Goal: Information Seeking & Learning: Check status

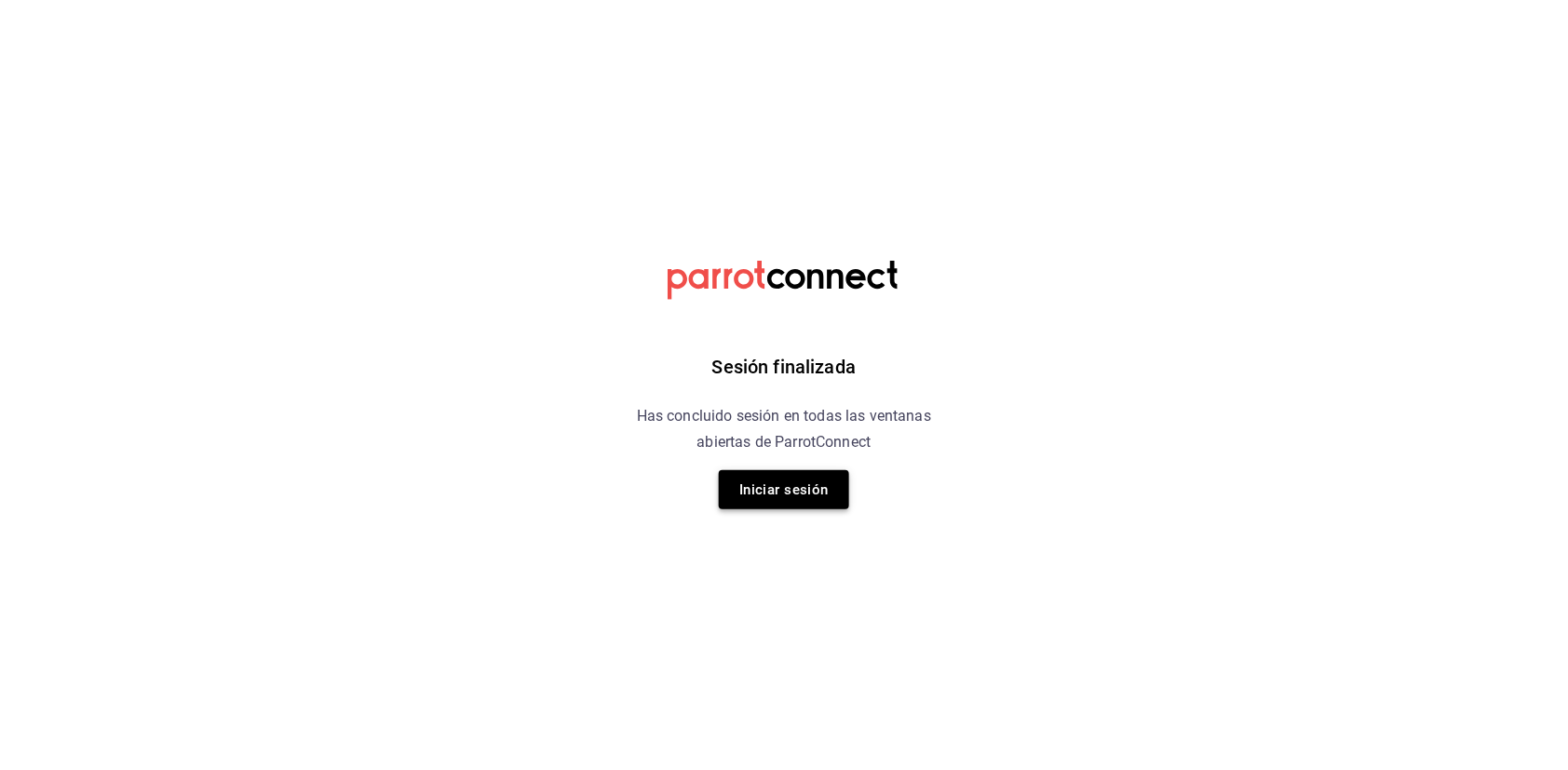
click at [808, 493] on button "Iniciar sesión" at bounding box center [784, 489] width 131 height 39
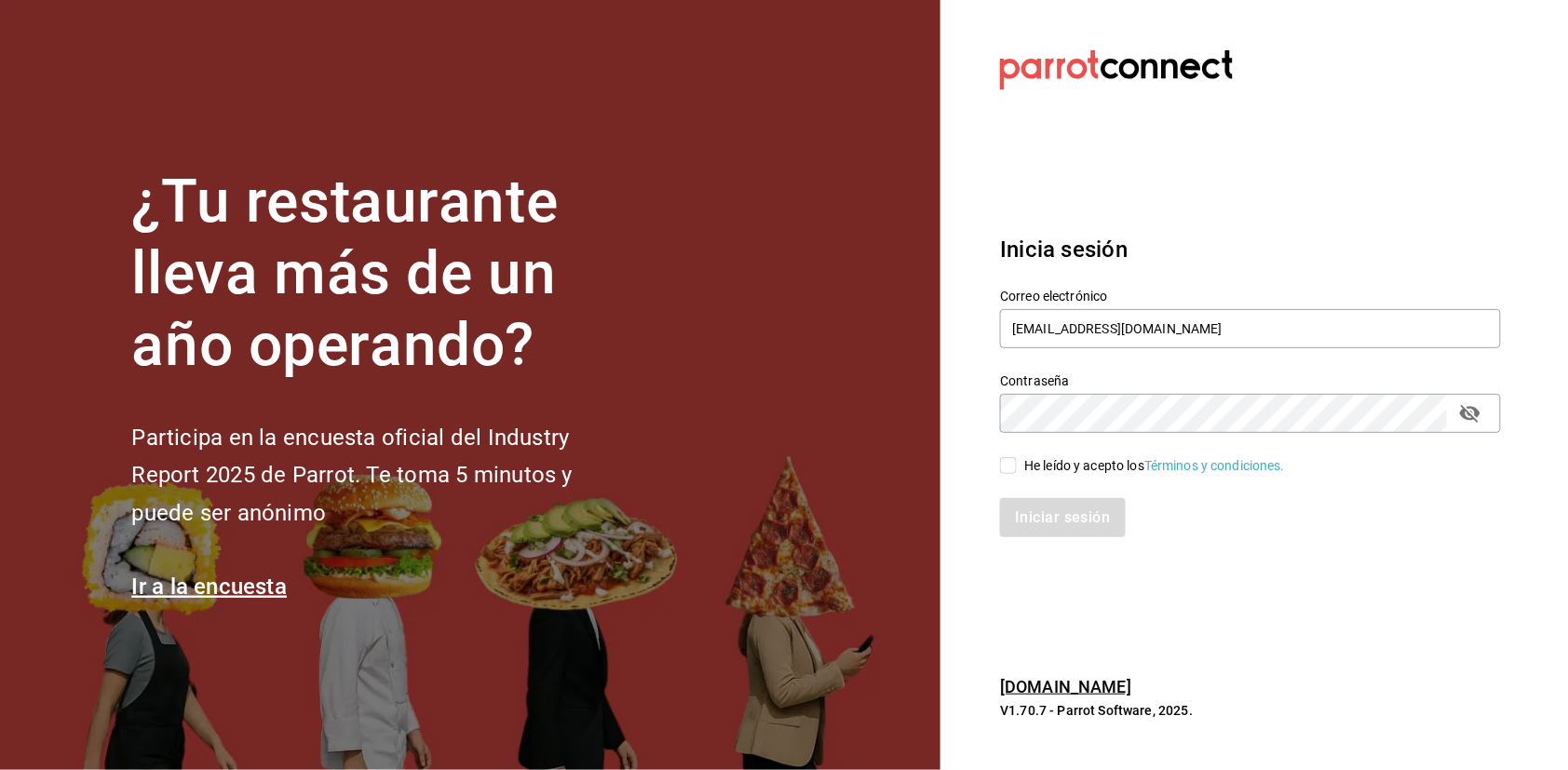
type input "[EMAIL_ADDRESS][DOMAIN_NAME]"
click at [1014, 460] on input "He leído y acepto los Términos y condiciones." at bounding box center [1008, 465] width 16 height 16
checkbox input "true"
click at [1051, 524] on button "Iniciar sesión" at bounding box center [1063, 517] width 127 height 39
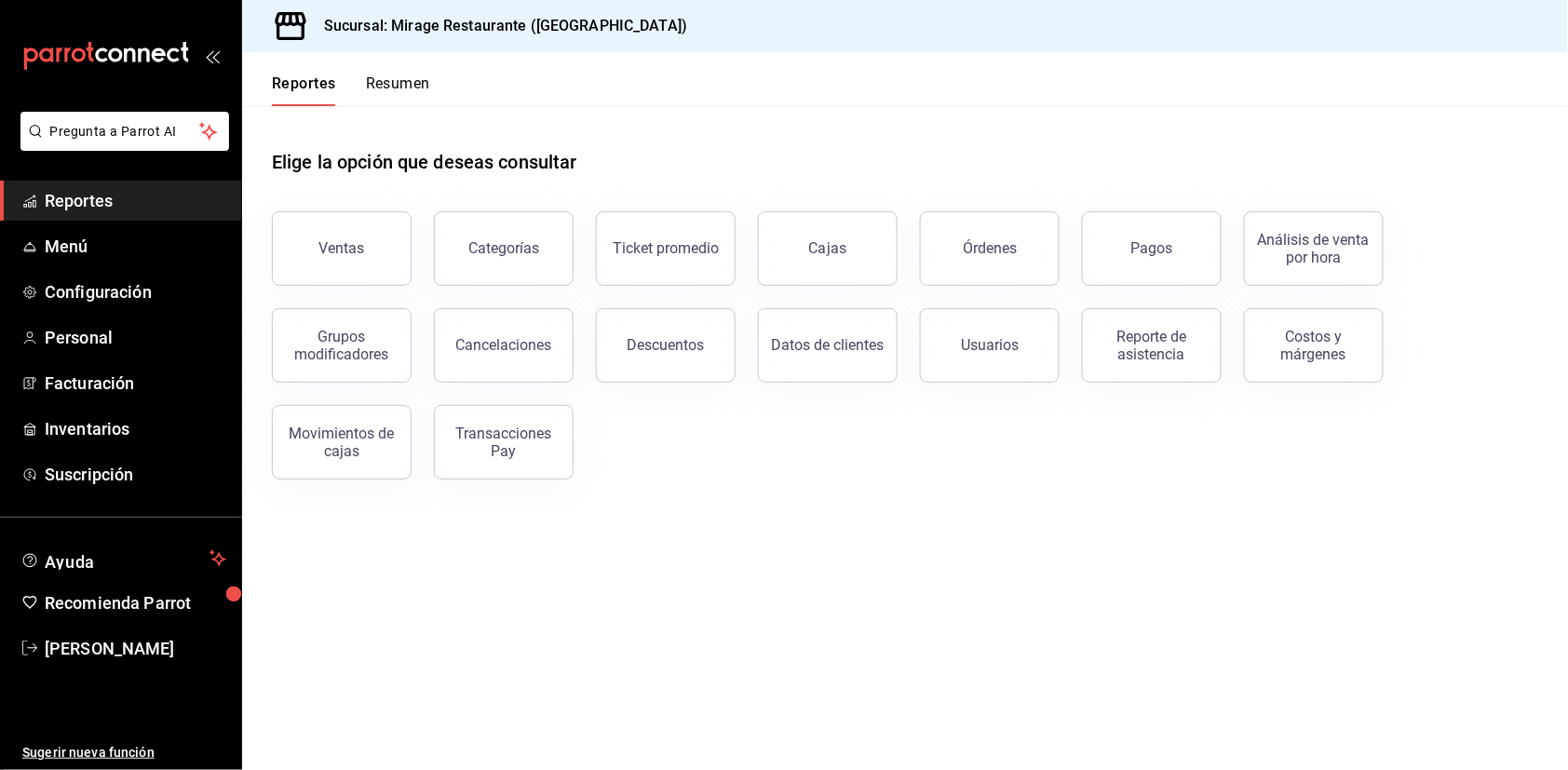
click at [417, 89] on button "Resumen" at bounding box center [398, 90] width 64 height 32
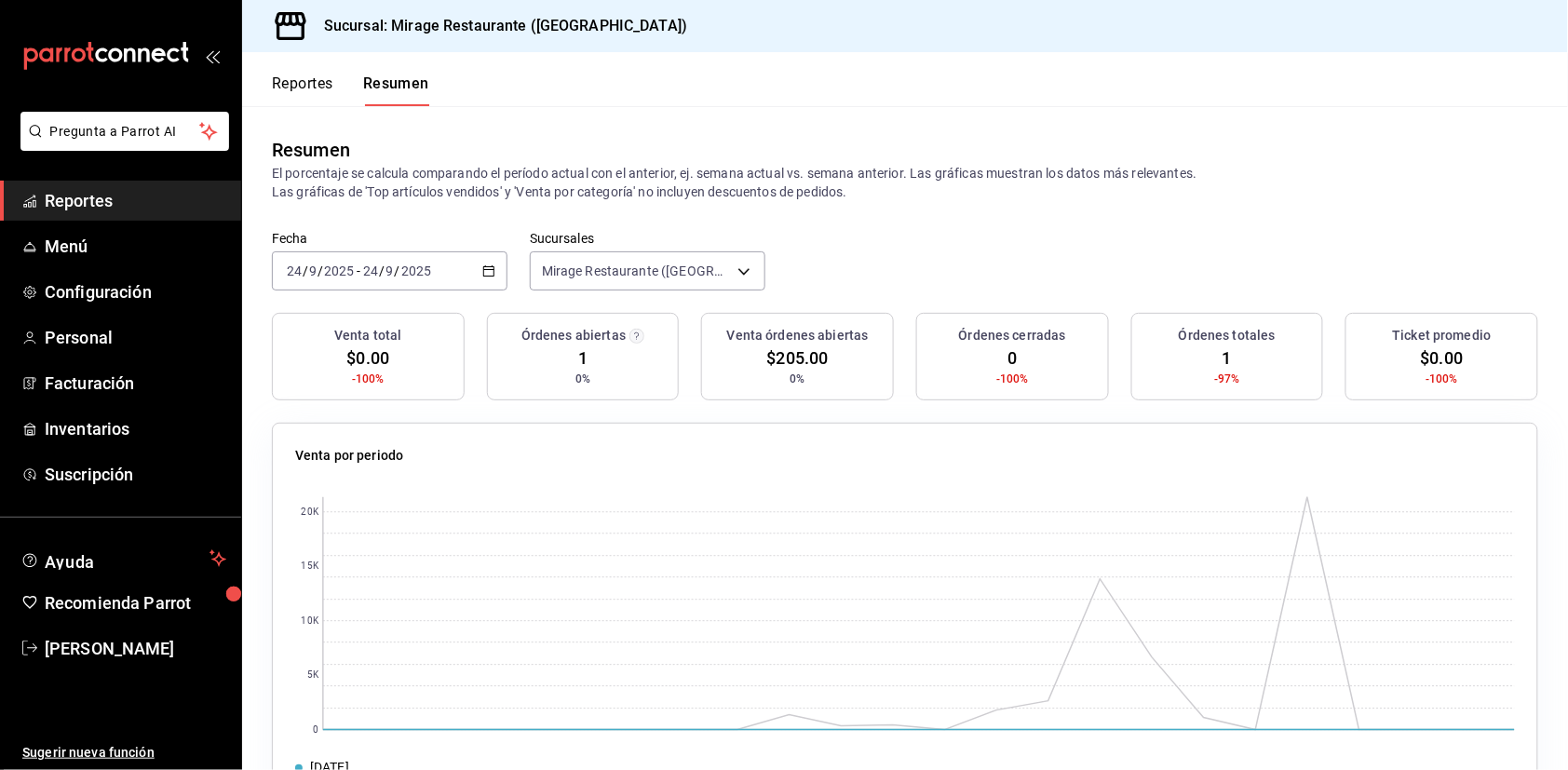
click at [134, 200] on span "Reportes" at bounding box center [135, 200] width 181 height 25
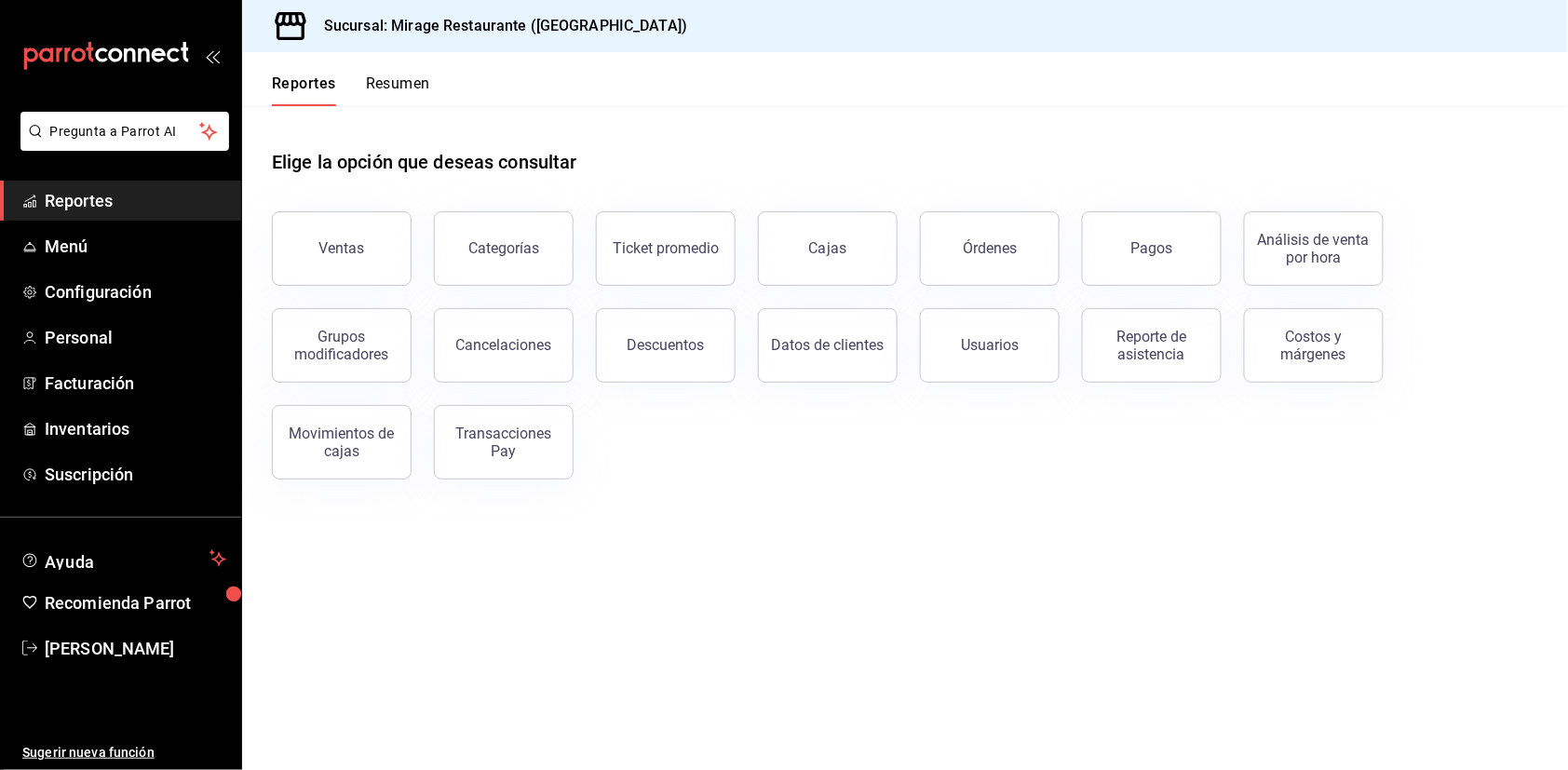
click at [411, 84] on button "Resumen" at bounding box center [398, 90] width 64 height 32
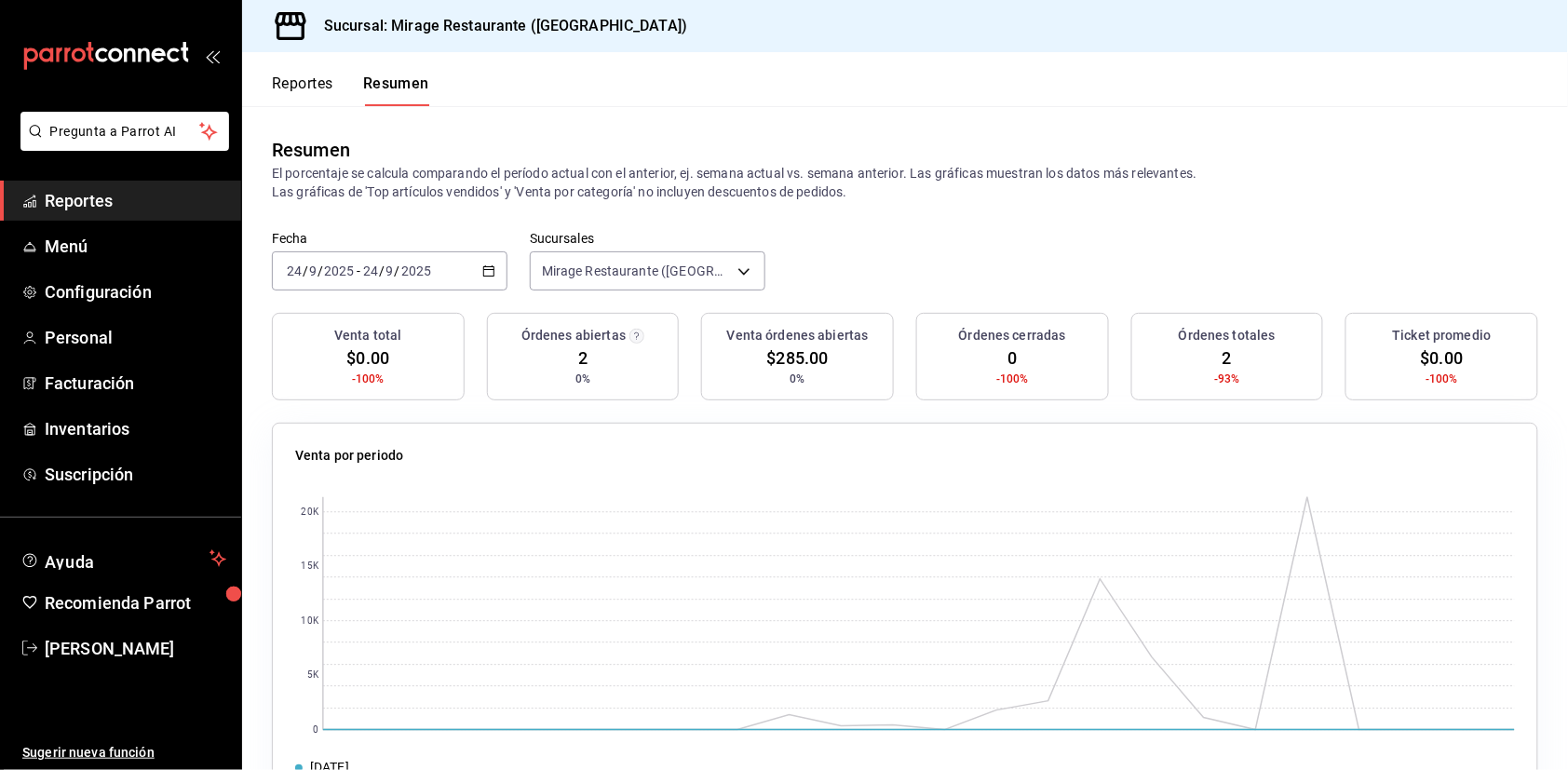
click at [584, 355] on span "2" at bounding box center [583, 357] width 10 height 25
click at [94, 200] on span "Reportes" at bounding box center [135, 200] width 181 height 25
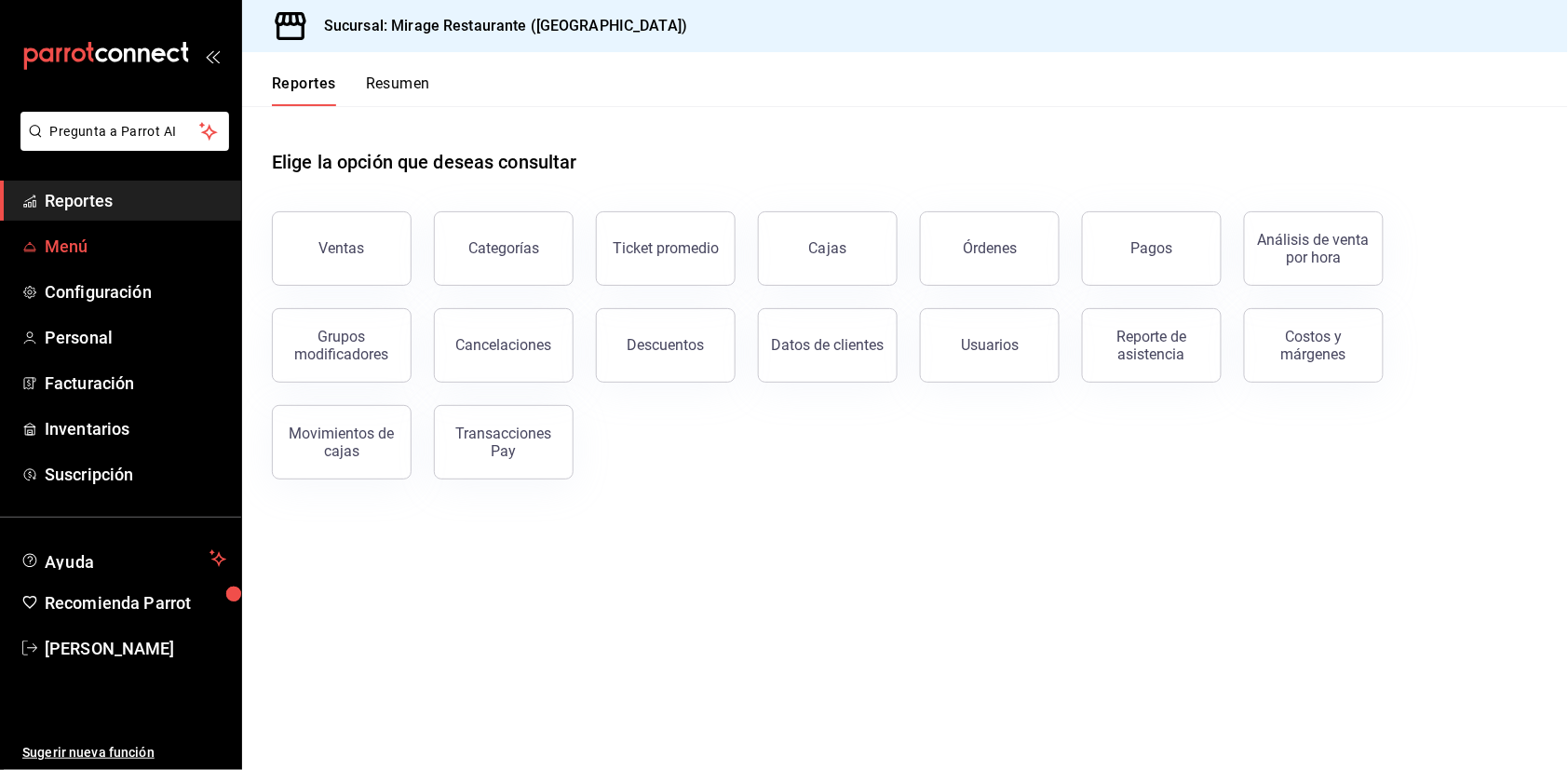
click at [64, 233] on span "Menú" at bounding box center [135, 246] width 181 height 25
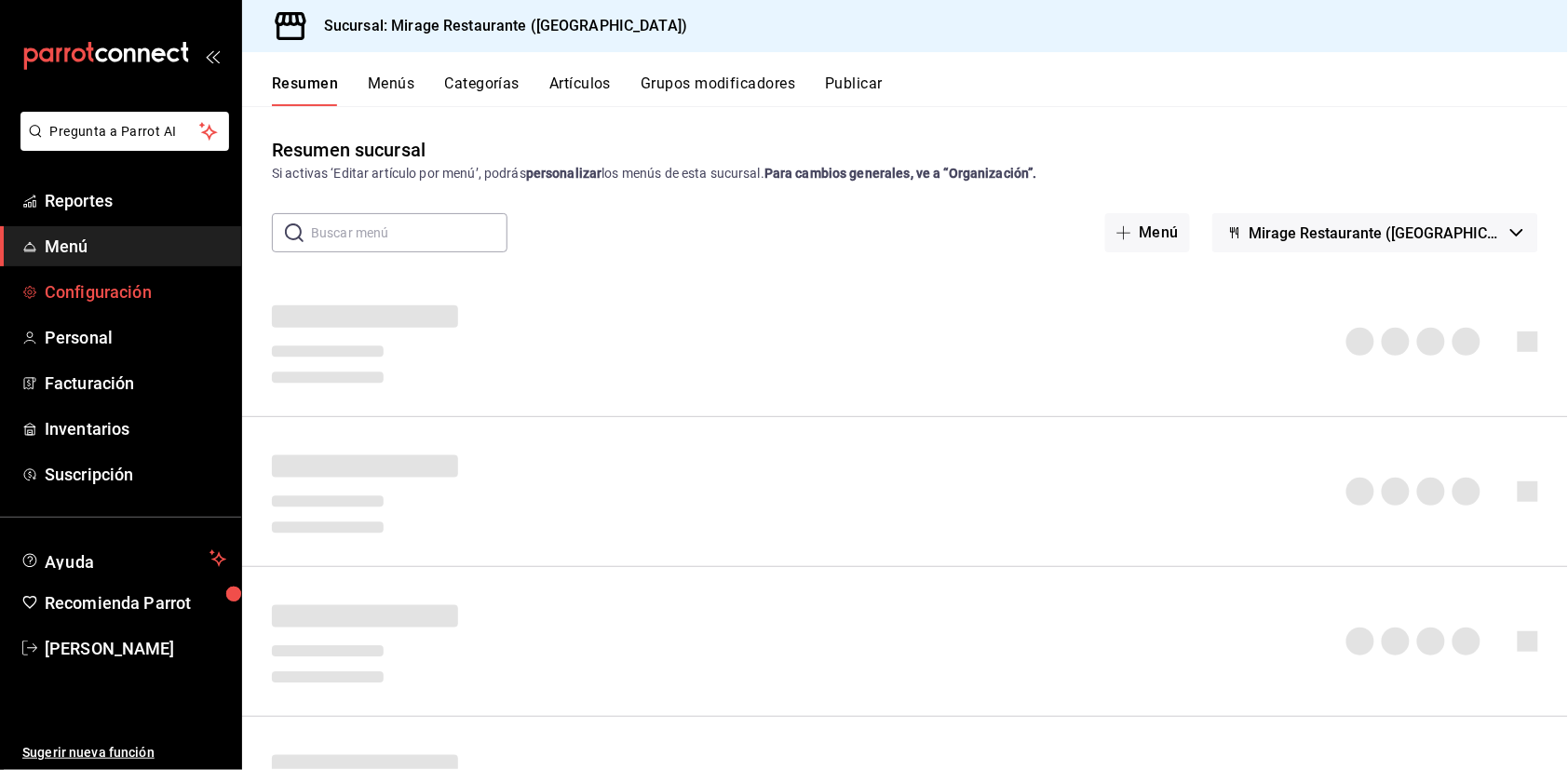
click at [77, 280] on span "Configuración" at bounding box center [135, 292] width 181 height 25
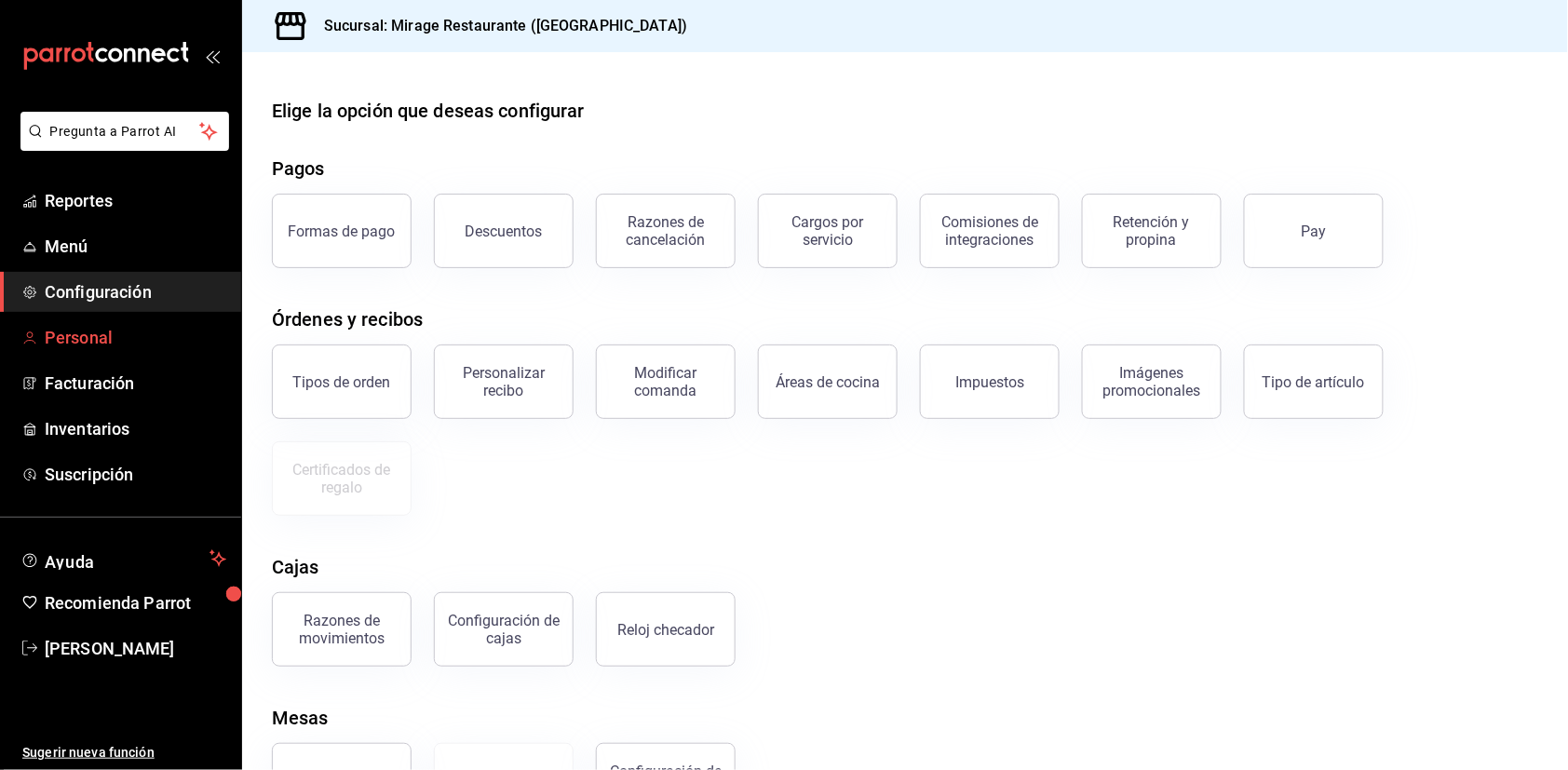
click at [88, 343] on span "Personal" at bounding box center [135, 337] width 181 height 25
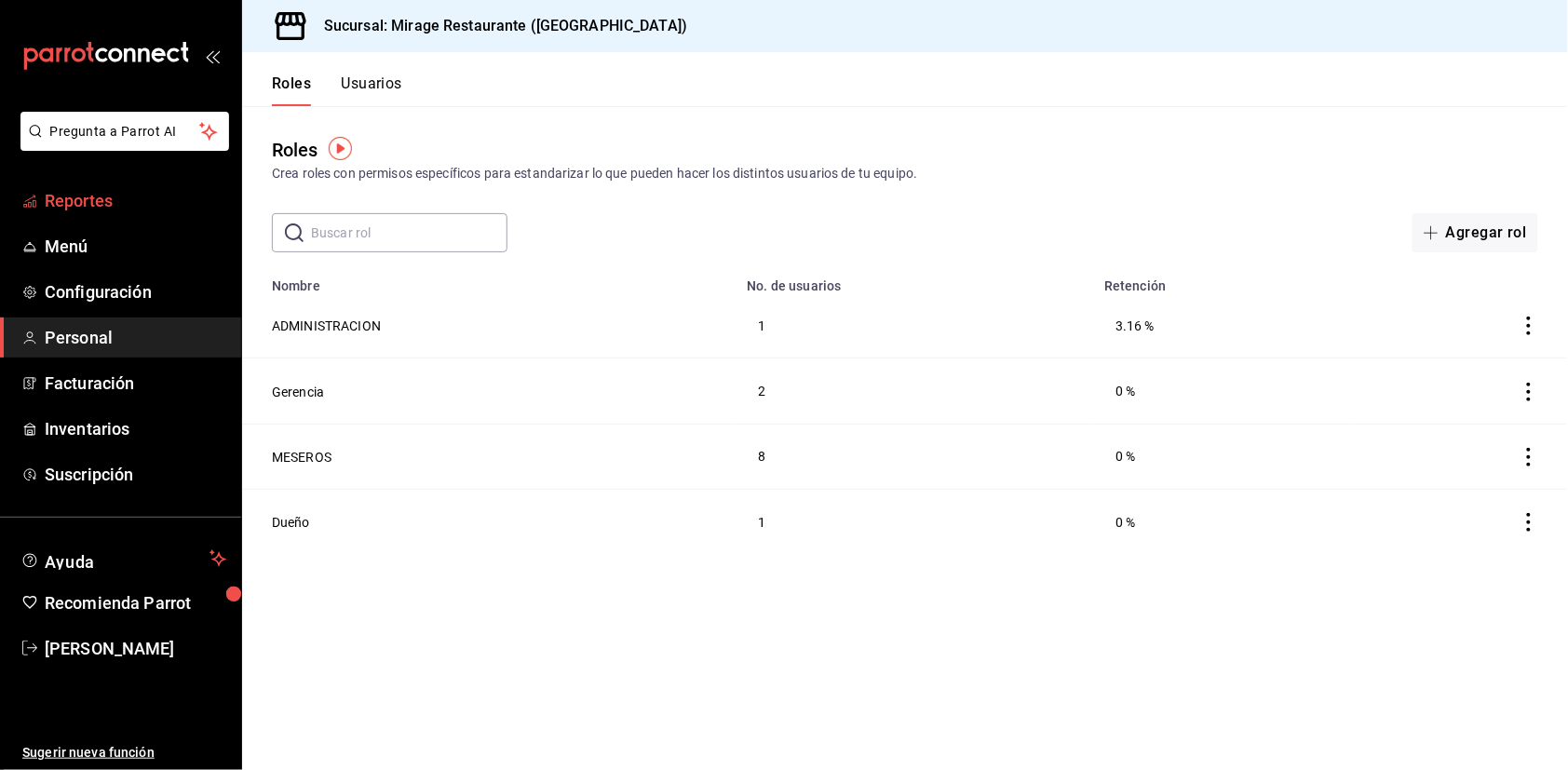
click at [97, 206] on span "Reportes" at bounding box center [135, 200] width 181 height 25
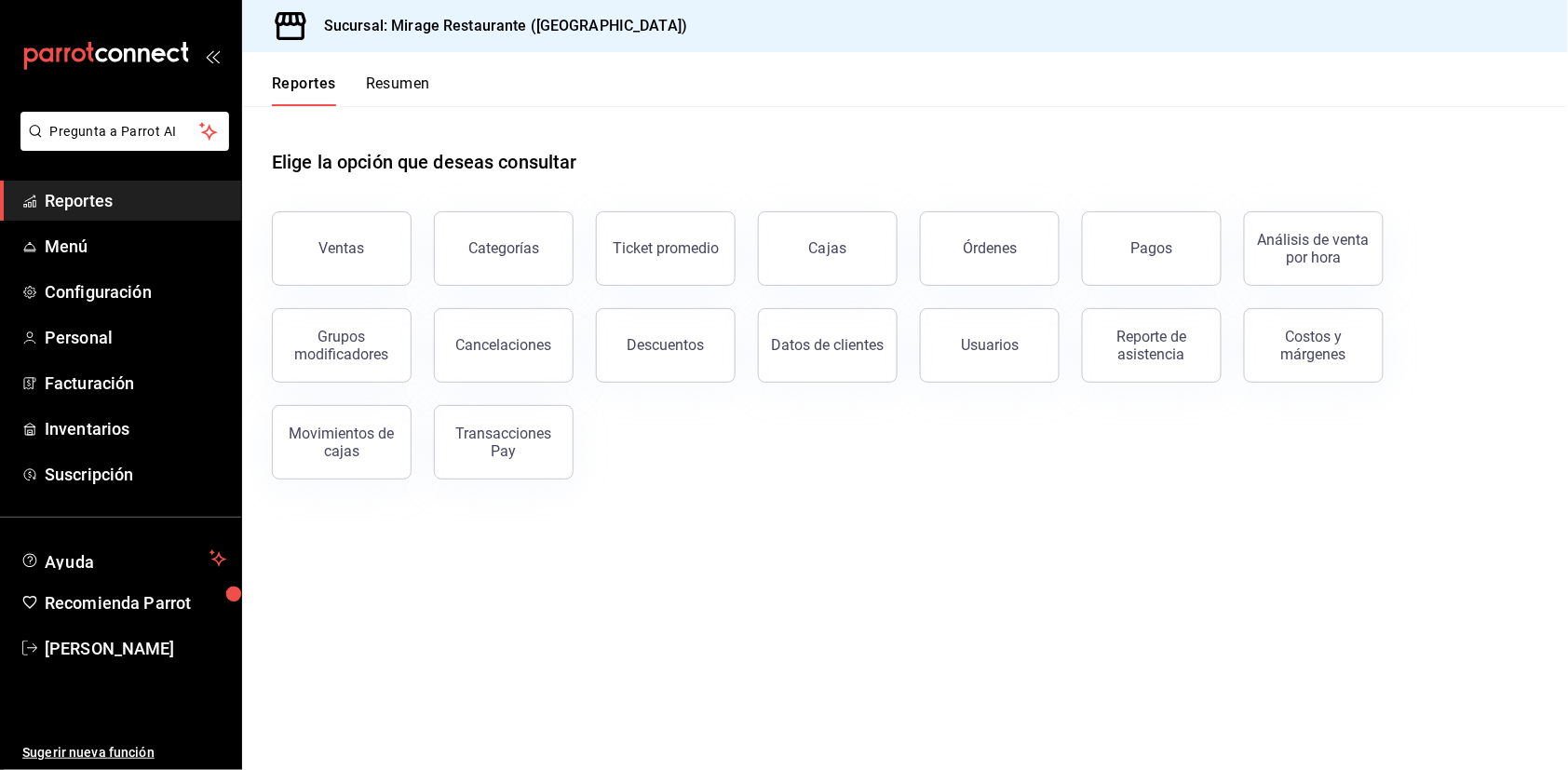
click at [97, 206] on span "Reportes" at bounding box center [135, 200] width 181 height 25
click at [105, 205] on span "Reportes" at bounding box center [135, 200] width 181 height 25
click at [387, 166] on h1 "Elige la opción que deseas consultar" at bounding box center [424, 162] width 305 height 28
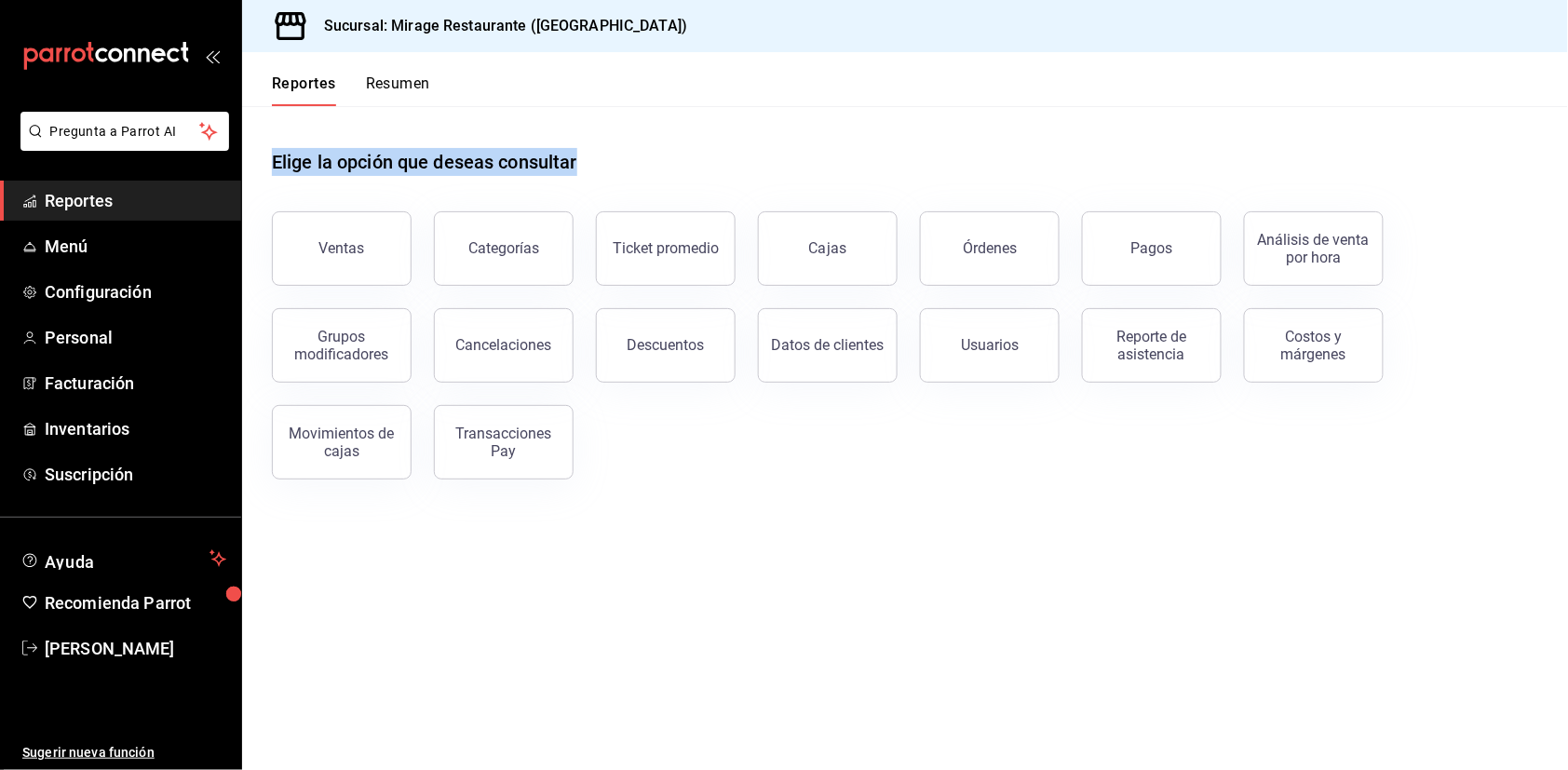
click at [402, 91] on button "Resumen" at bounding box center [398, 90] width 64 height 32
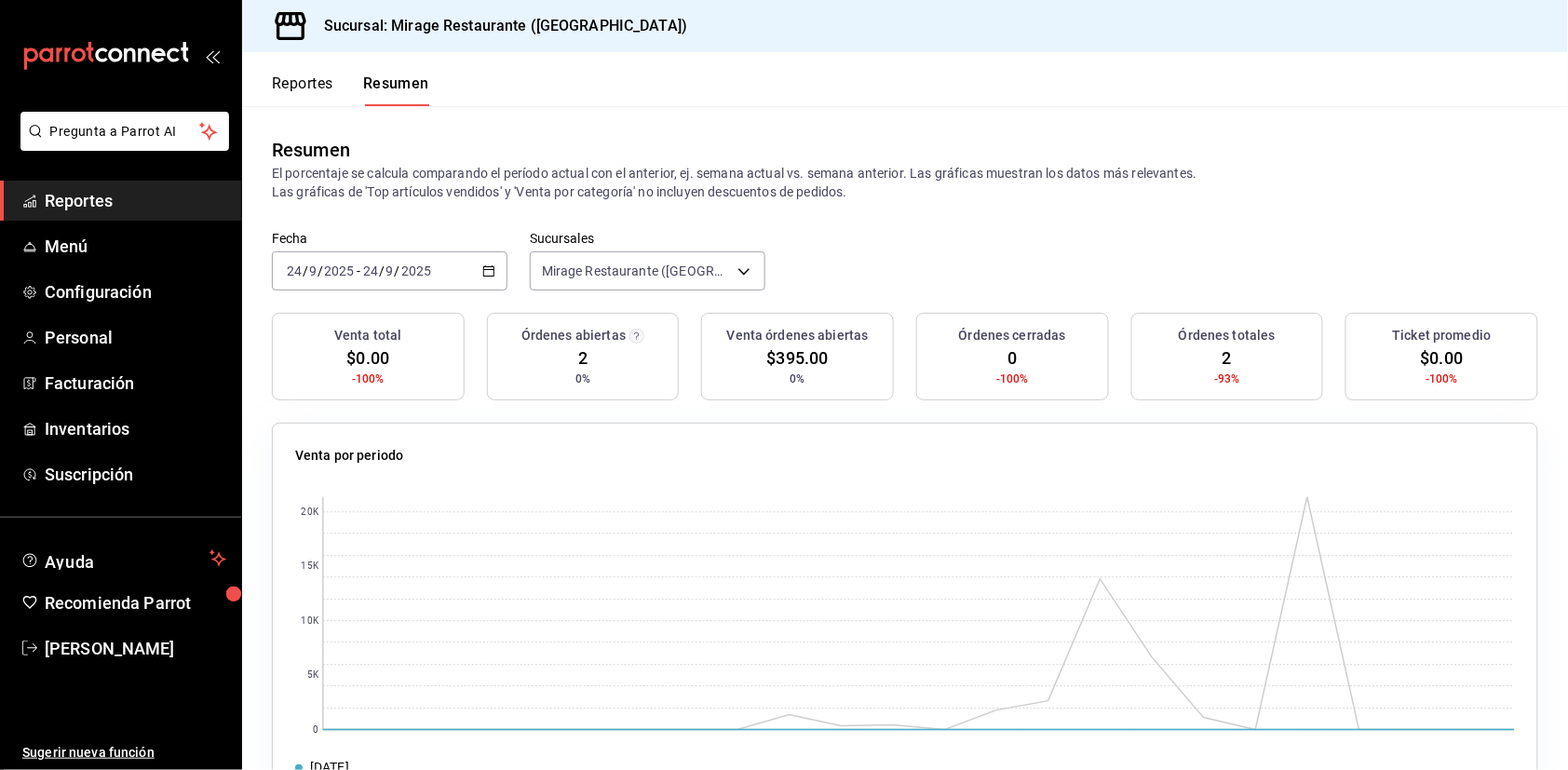
click at [321, 77] on button "Reportes" at bounding box center [302, 90] width 61 height 32
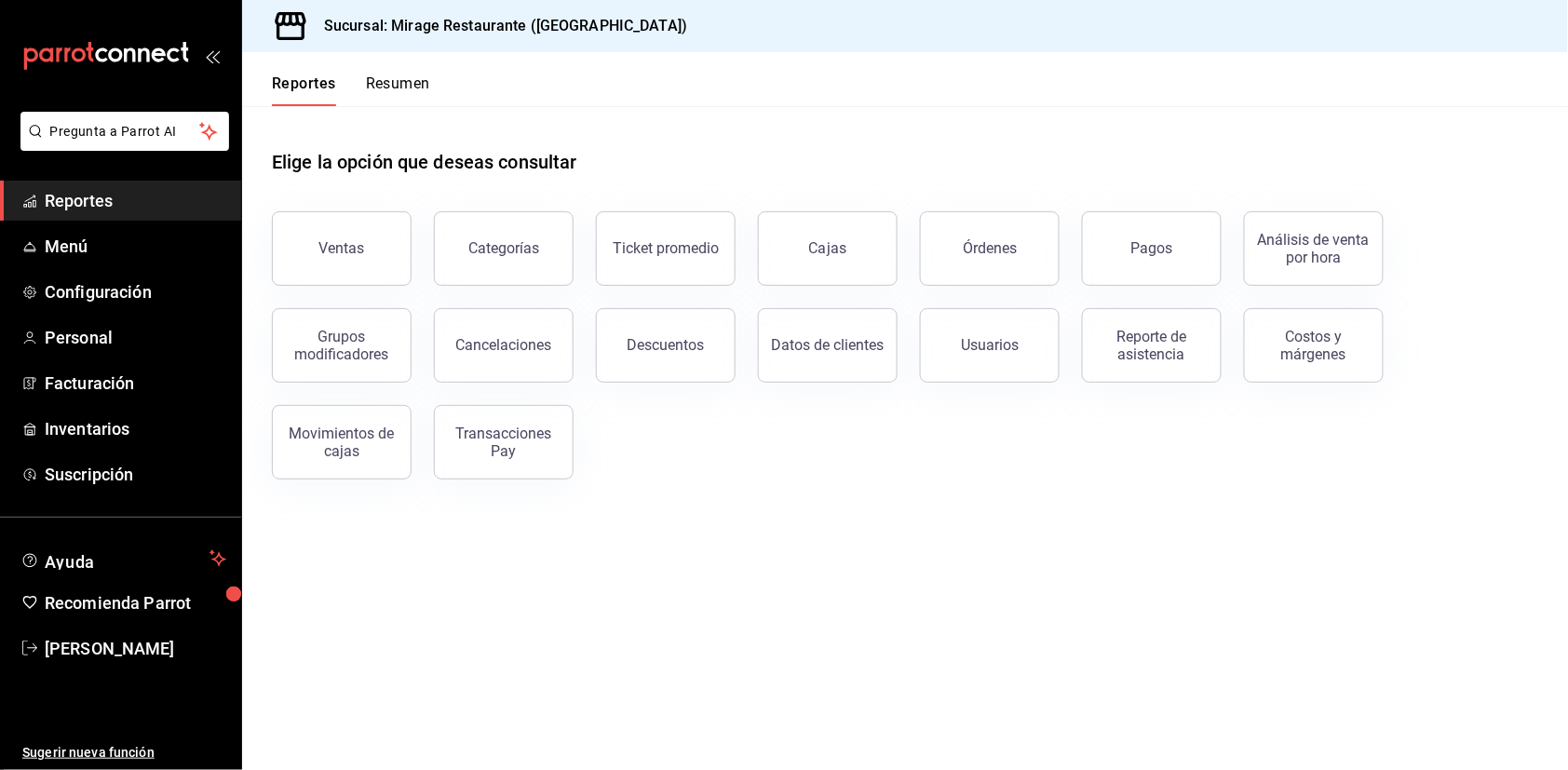
click at [401, 83] on button "Resumen" at bounding box center [398, 90] width 64 height 32
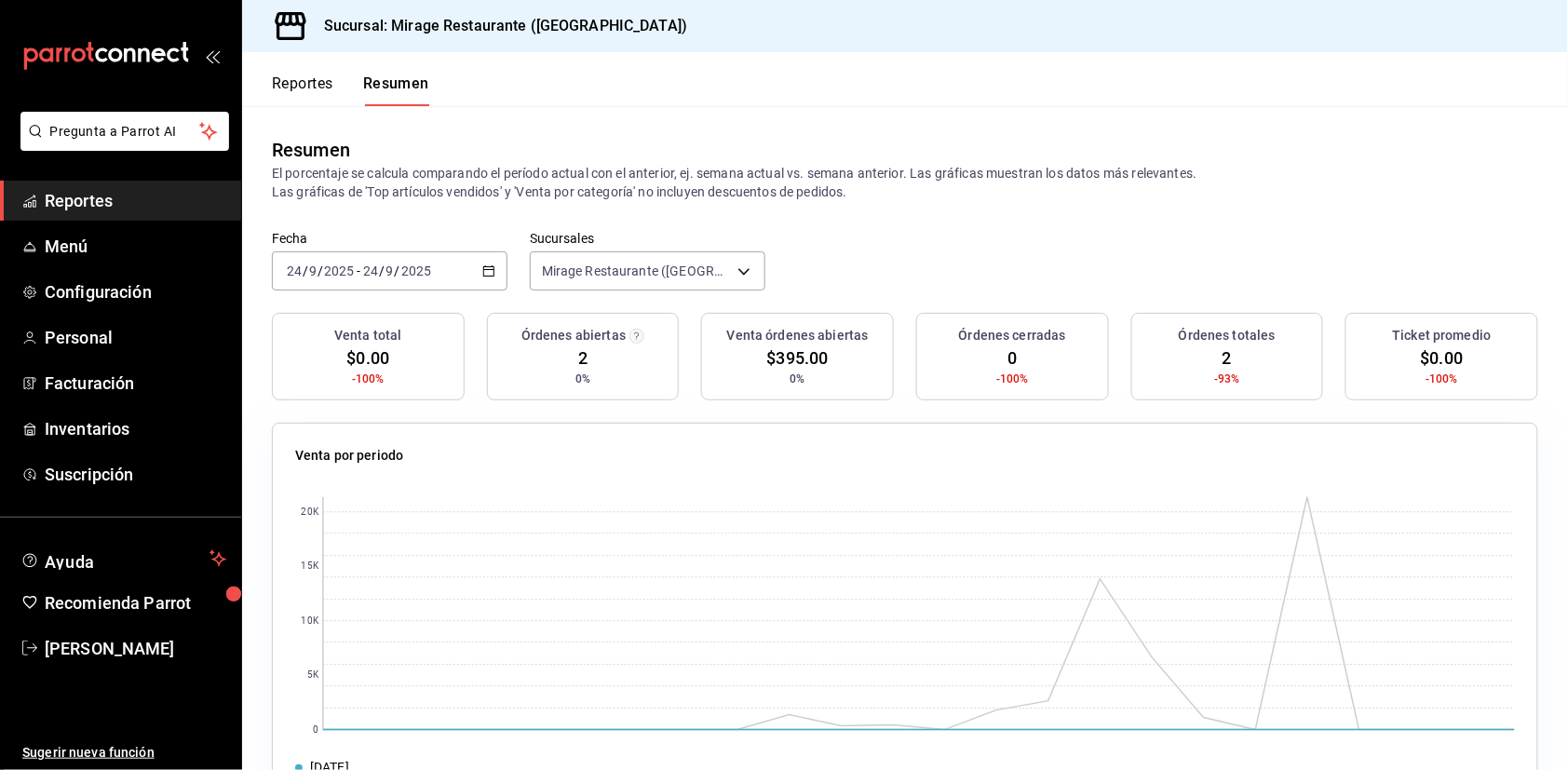
click at [415, 264] on input "2025" at bounding box center [416, 270] width 32 height 15
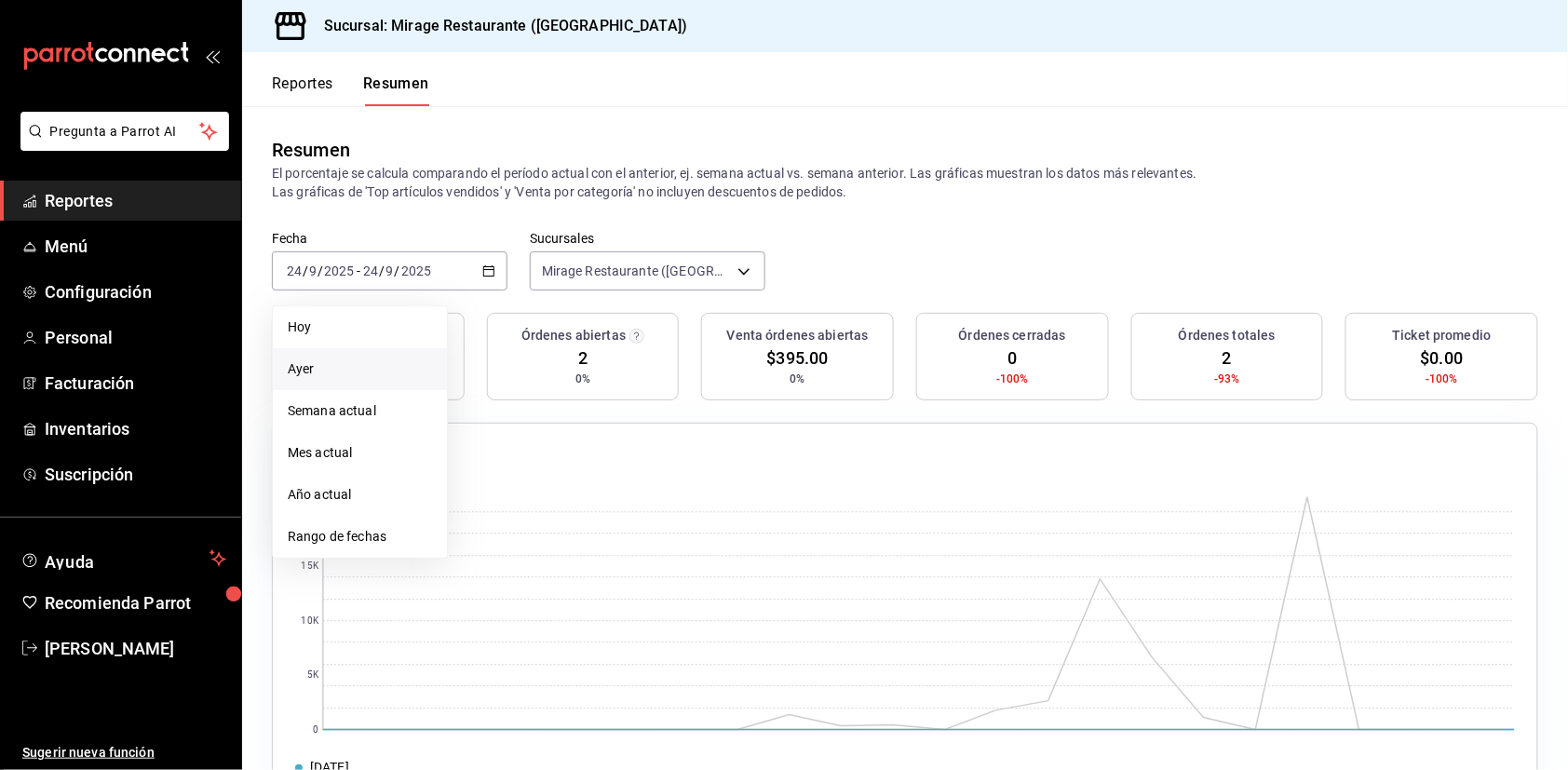
click at [374, 360] on span "Ayer" at bounding box center [360, 369] width 144 height 19
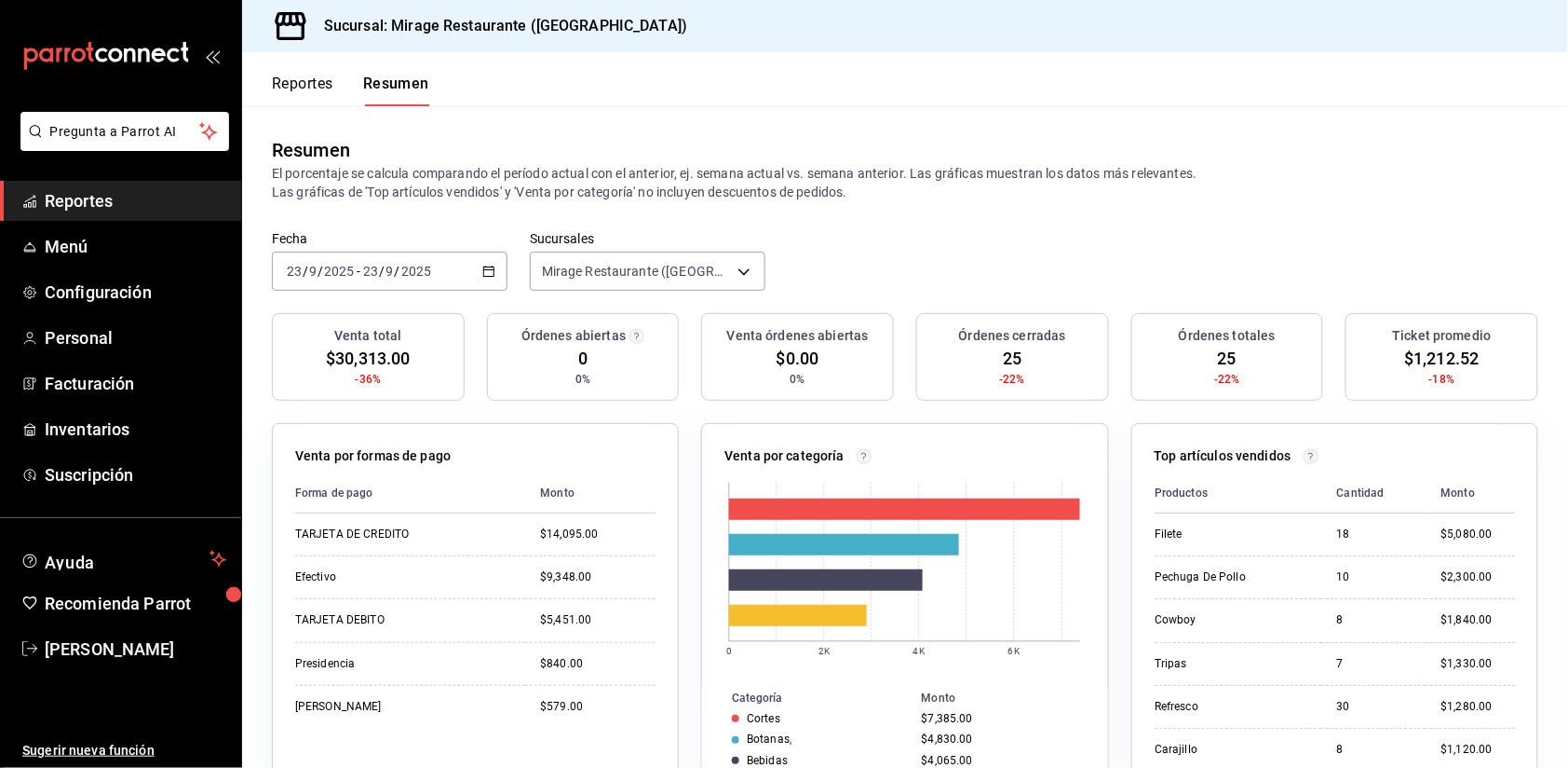
click at [365, 352] on span "$30,313.00" at bounding box center [367, 358] width 83 height 25
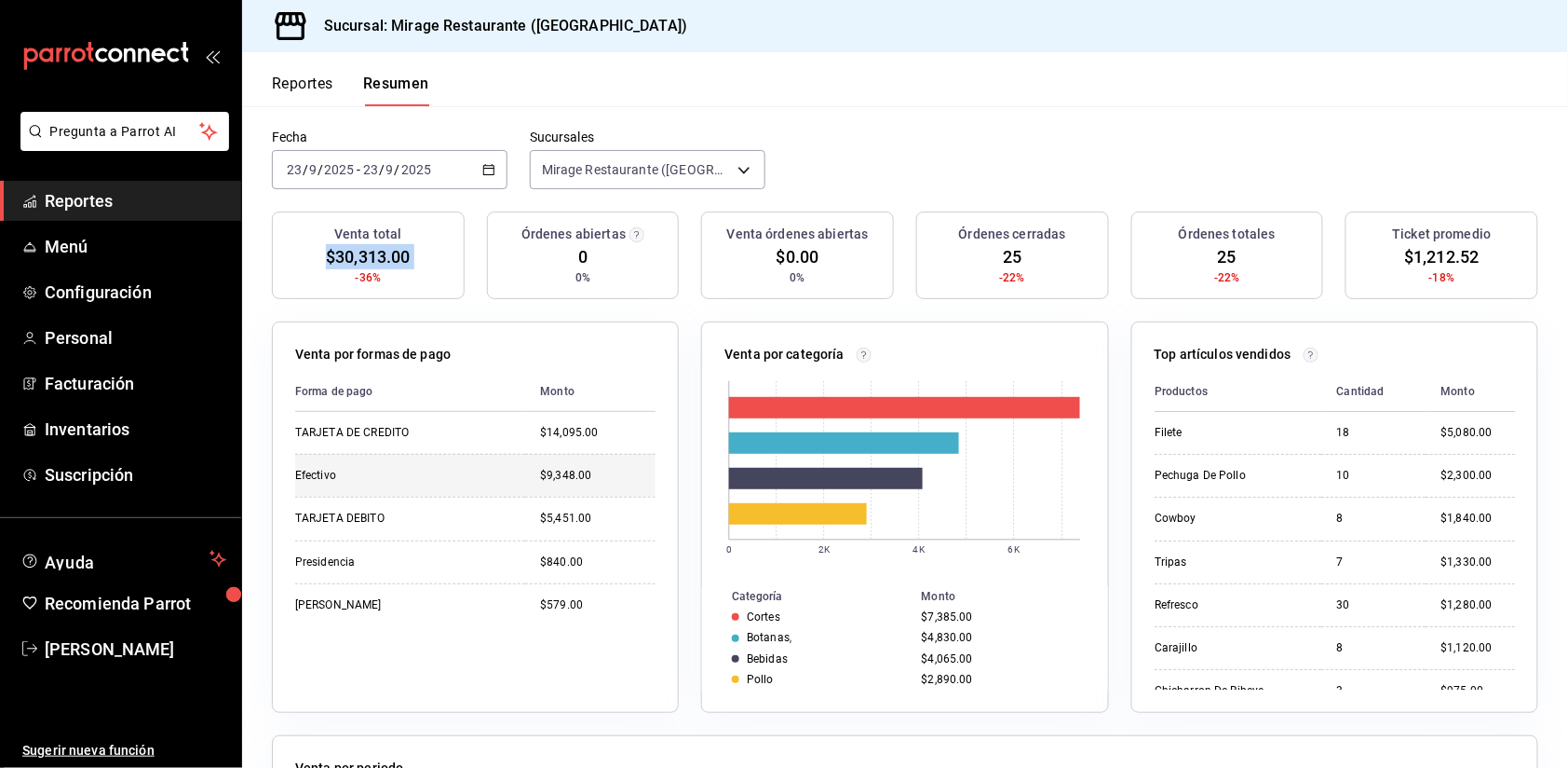
scroll to position [137, 0]
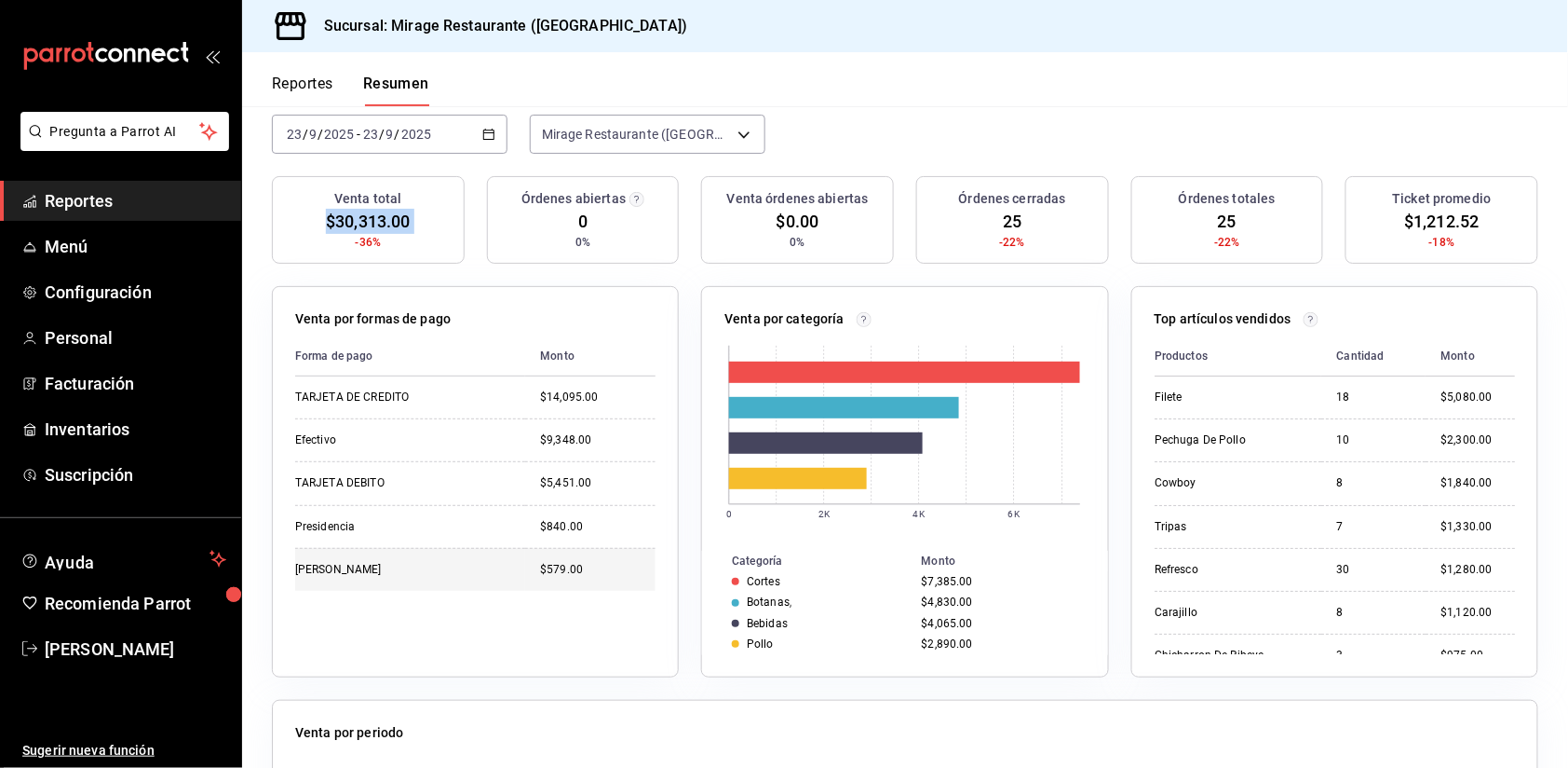
click at [416, 561] on div "[PERSON_NAME]" at bounding box center [389, 569] width 186 height 16
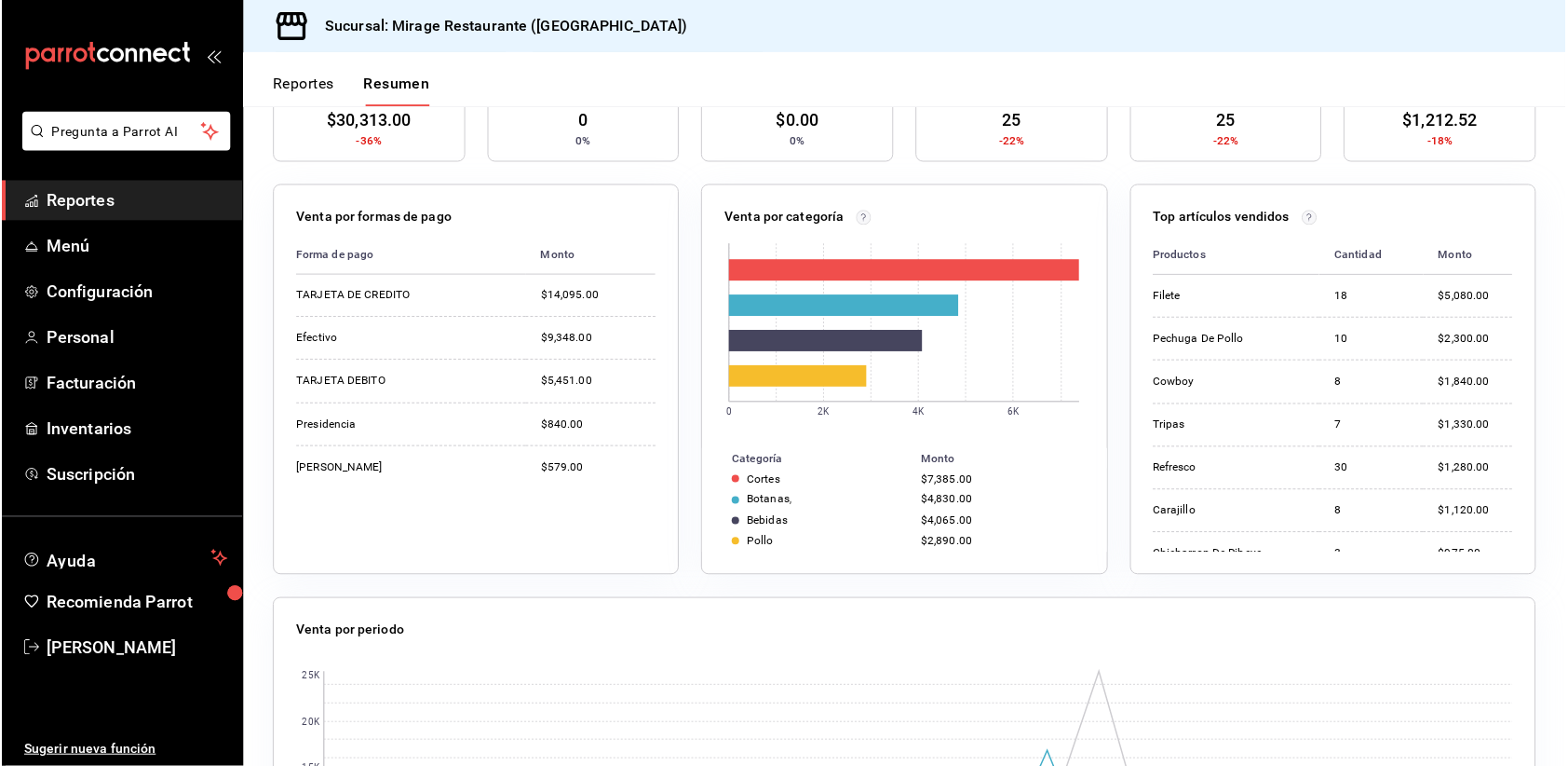
scroll to position [240, 0]
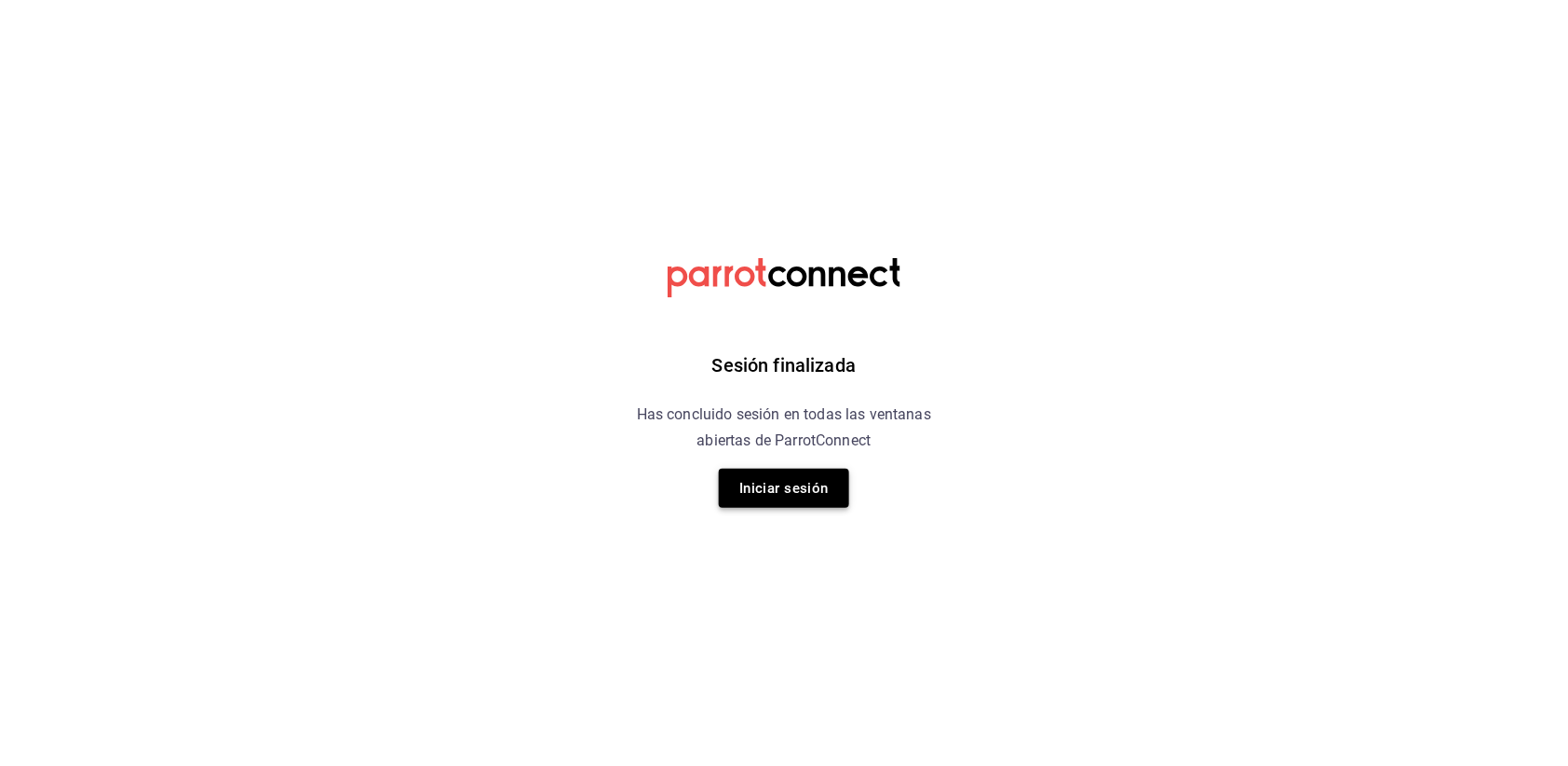
click at [799, 472] on button "Iniciar sesión" at bounding box center [784, 488] width 131 height 39
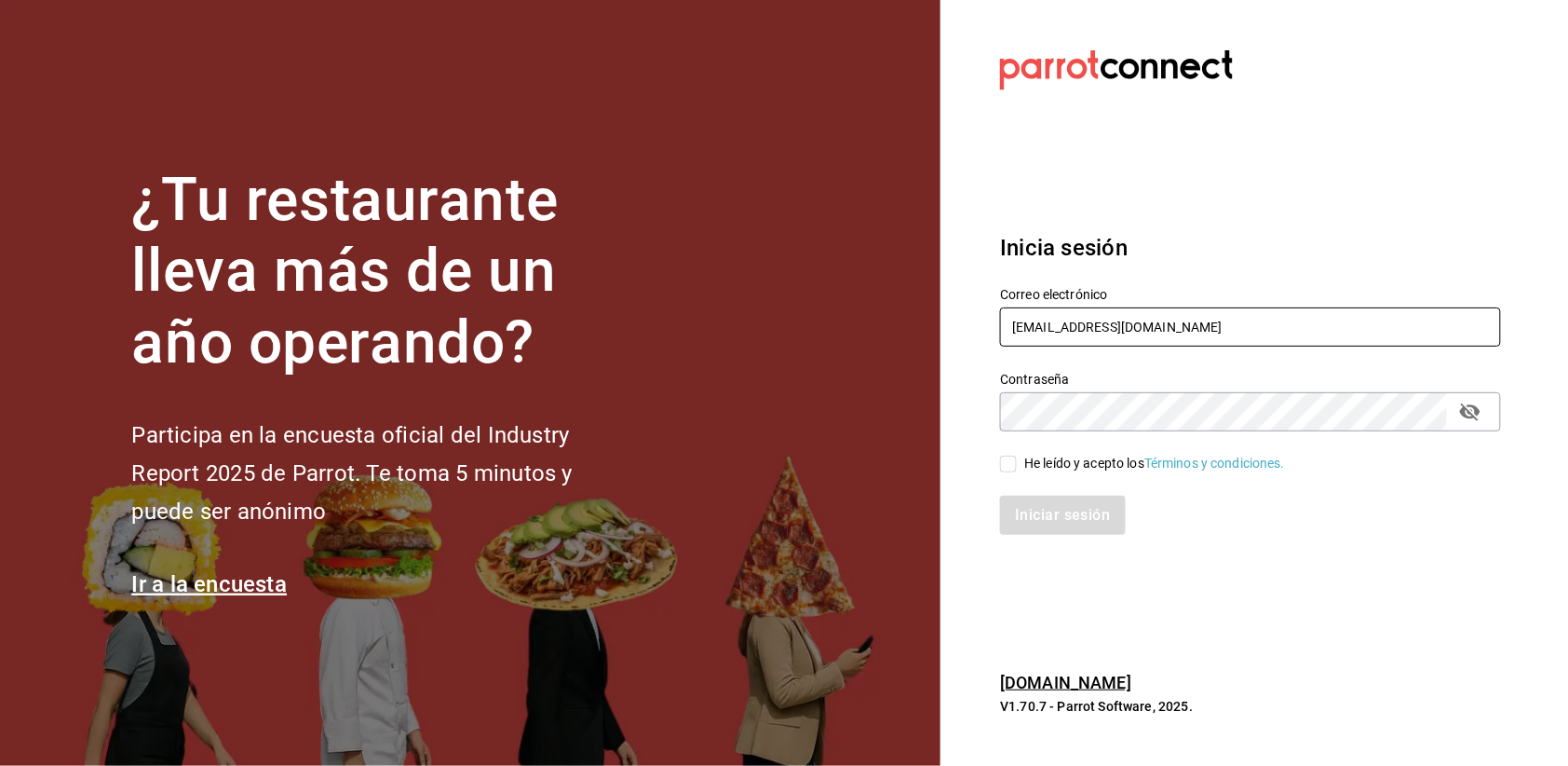
type input "[EMAIL_ADDRESS][DOMAIN_NAME]"
click at [1015, 459] on input "He leído y acepto los Términos y condiciones." at bounding box center [1008, 463] width 16 height 16
checkbox input "true"
click at [1040, 516] on button "Iniciar sesión" at bounding box center [1062, 515] width 125 height 39
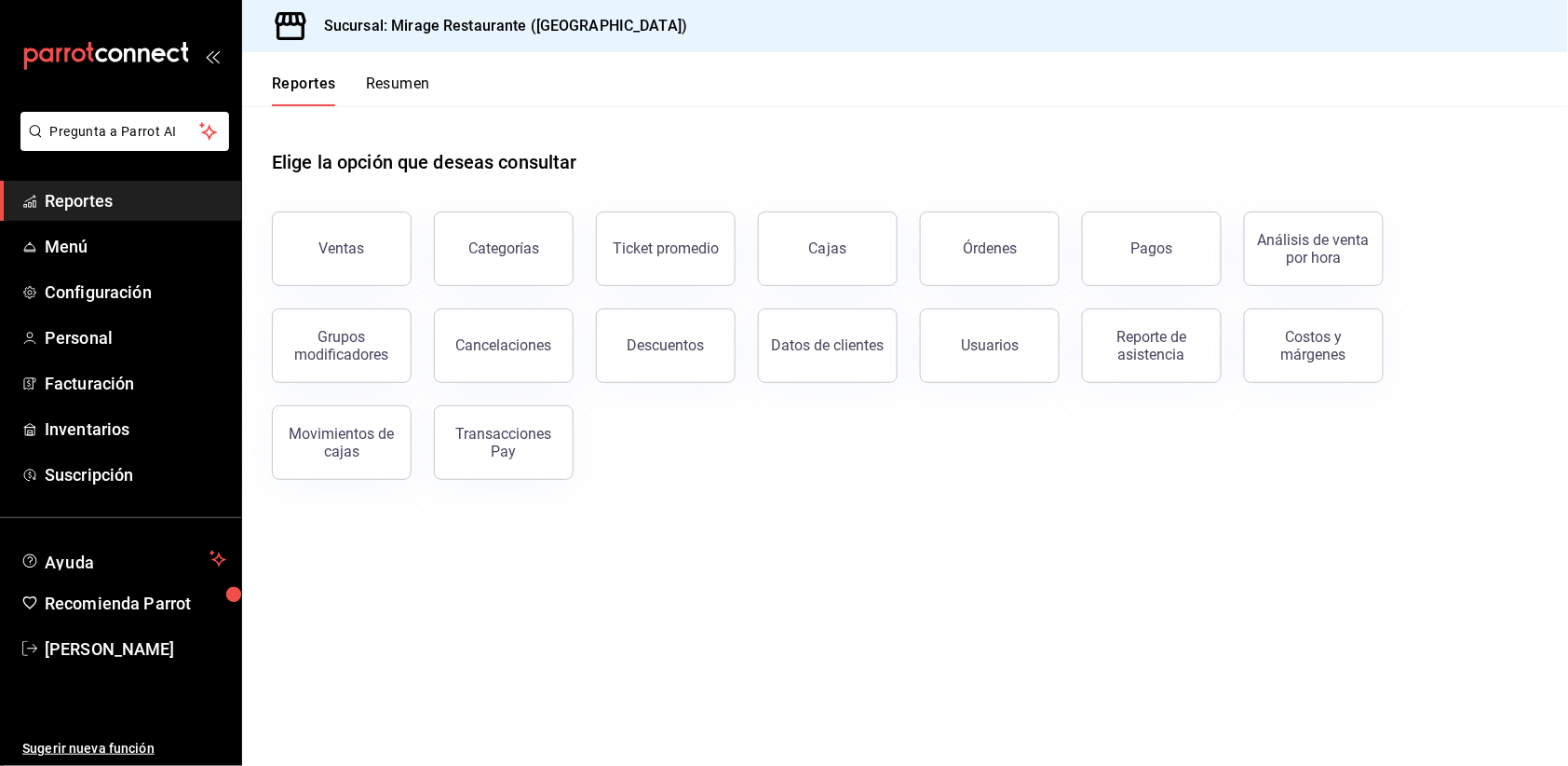
click at [414, 80] on button "Resumen" at bounding box center [398, 90] width 64 height 32
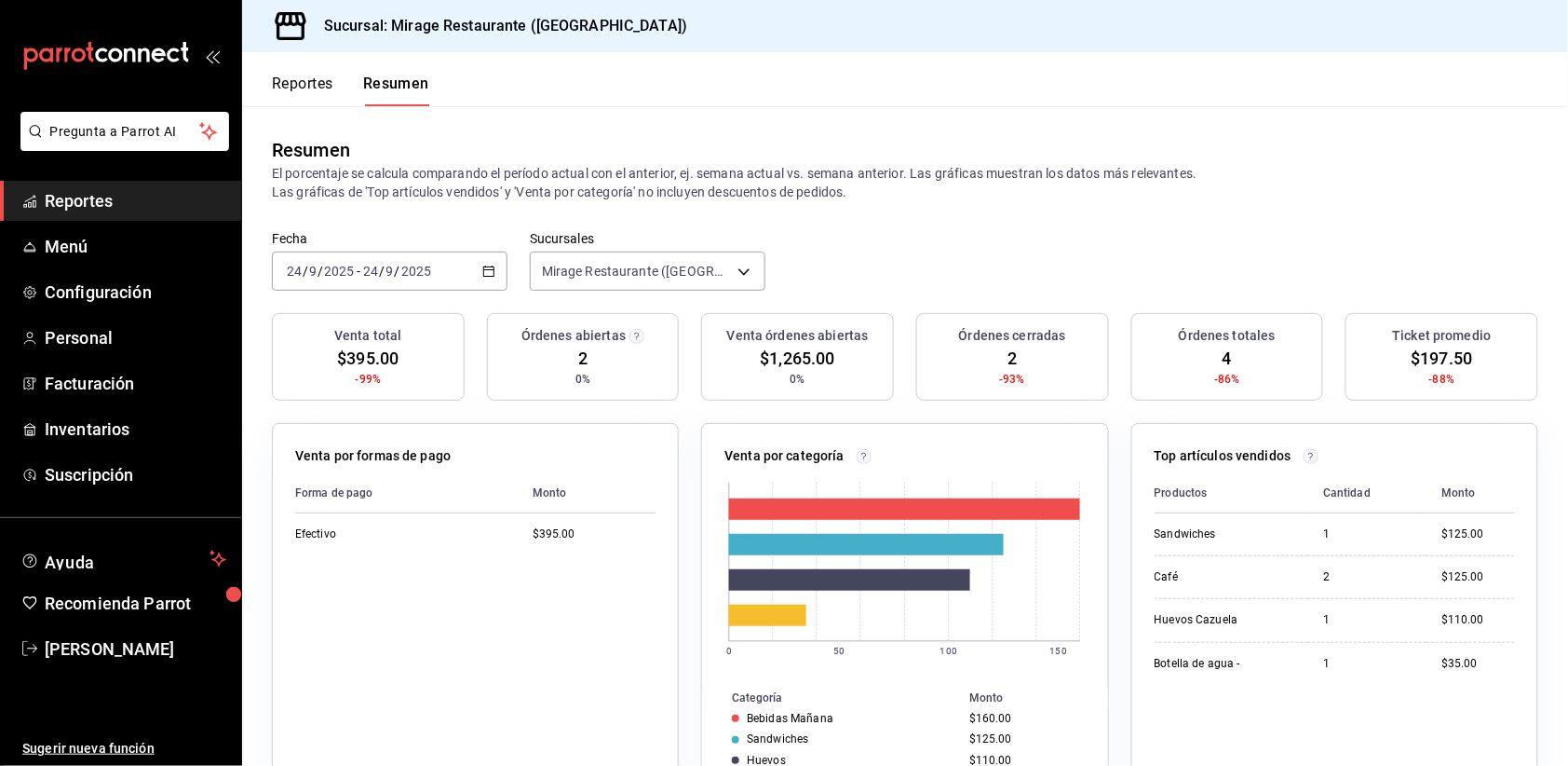
click at [814, 365] on span "$1,265.00" at bounding box center [798, 358] width 75 height 25
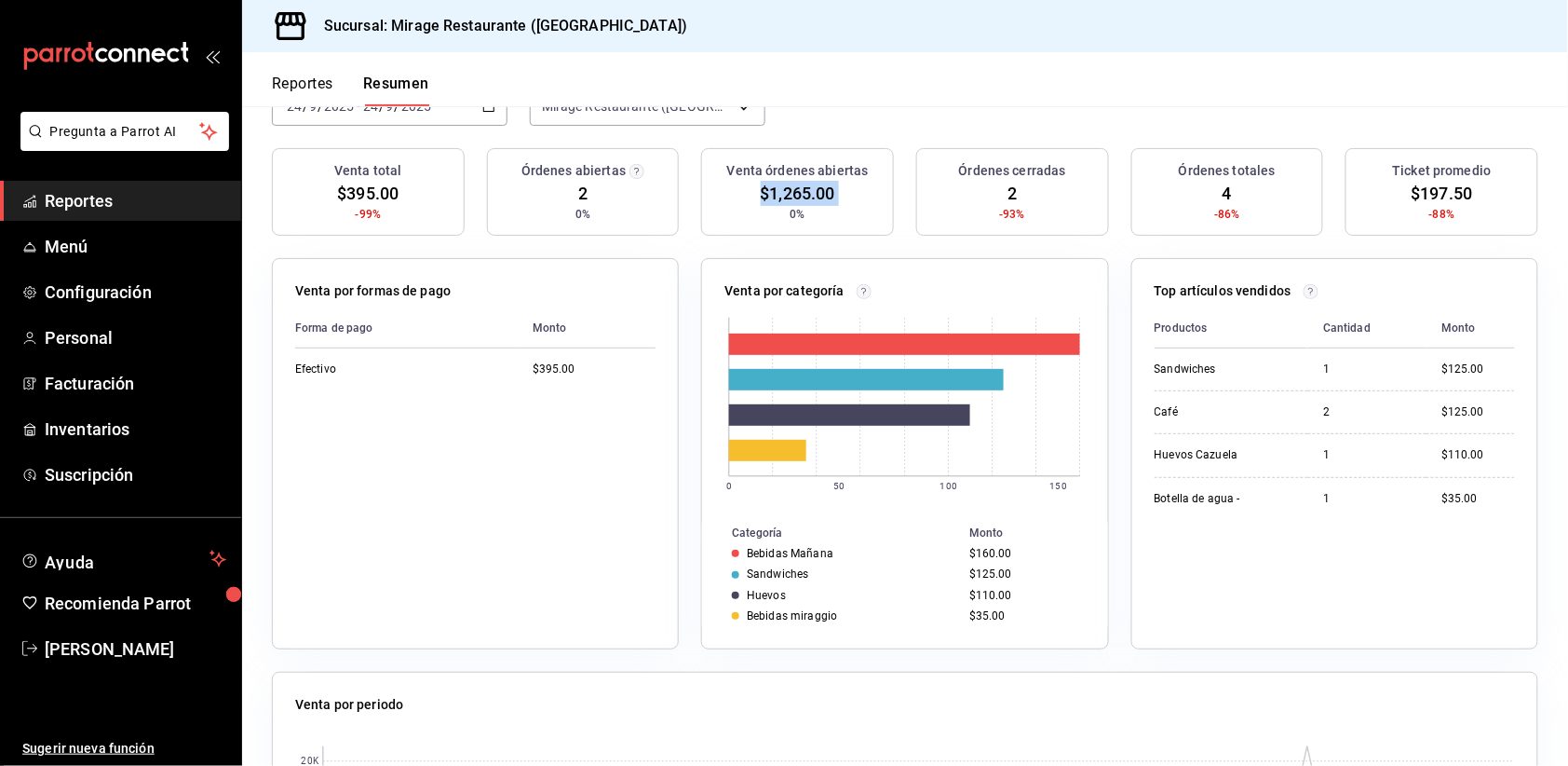
scroll to position [168, 0]
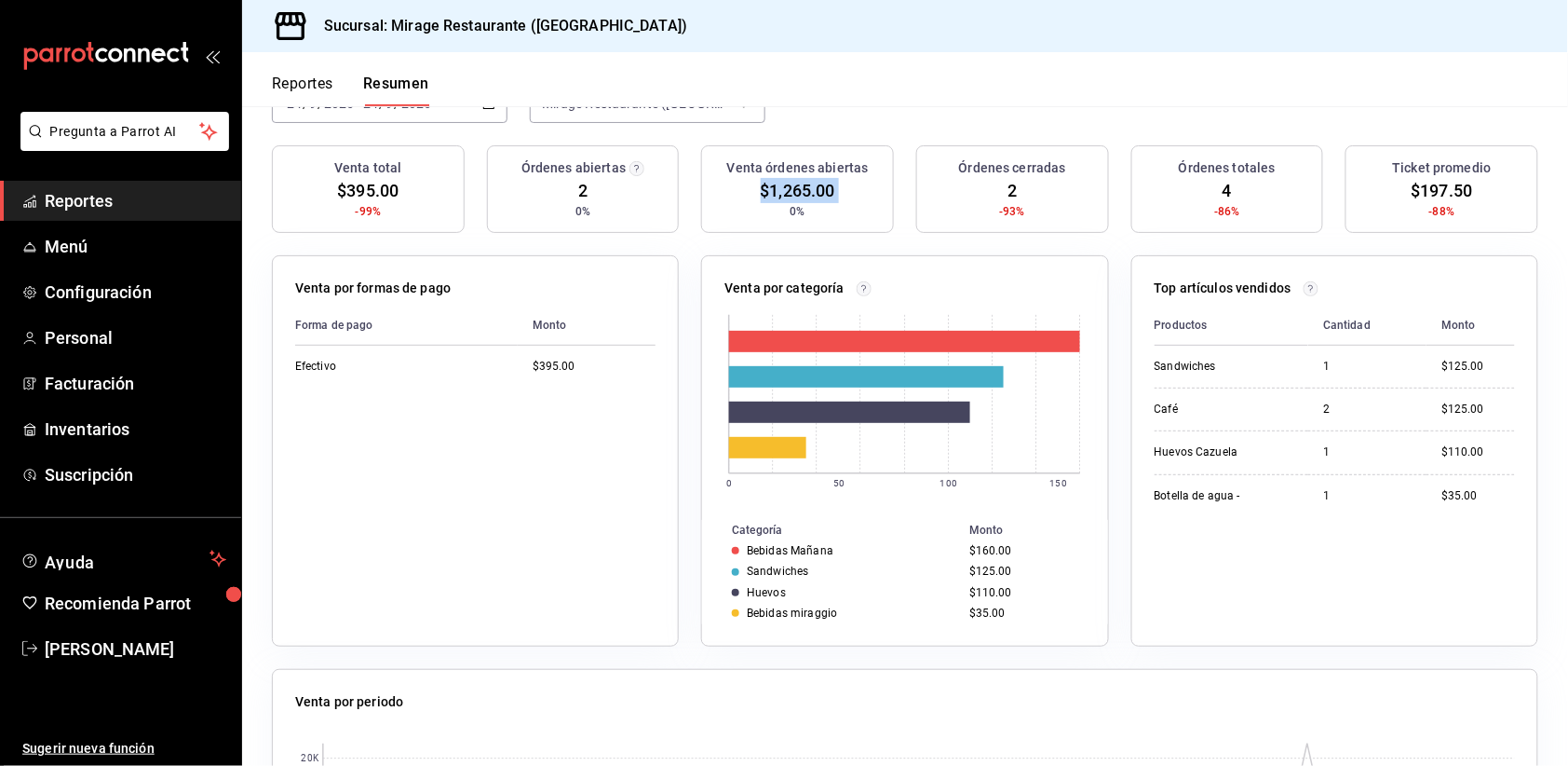
click at [812, 175] on h3 "Venta órdenes abiertas" at bounding box center [798, 168] width 141 height 19
click at [811, 184] on span "$1,265.00" at bounding box center [798, 191] width 75 height 25
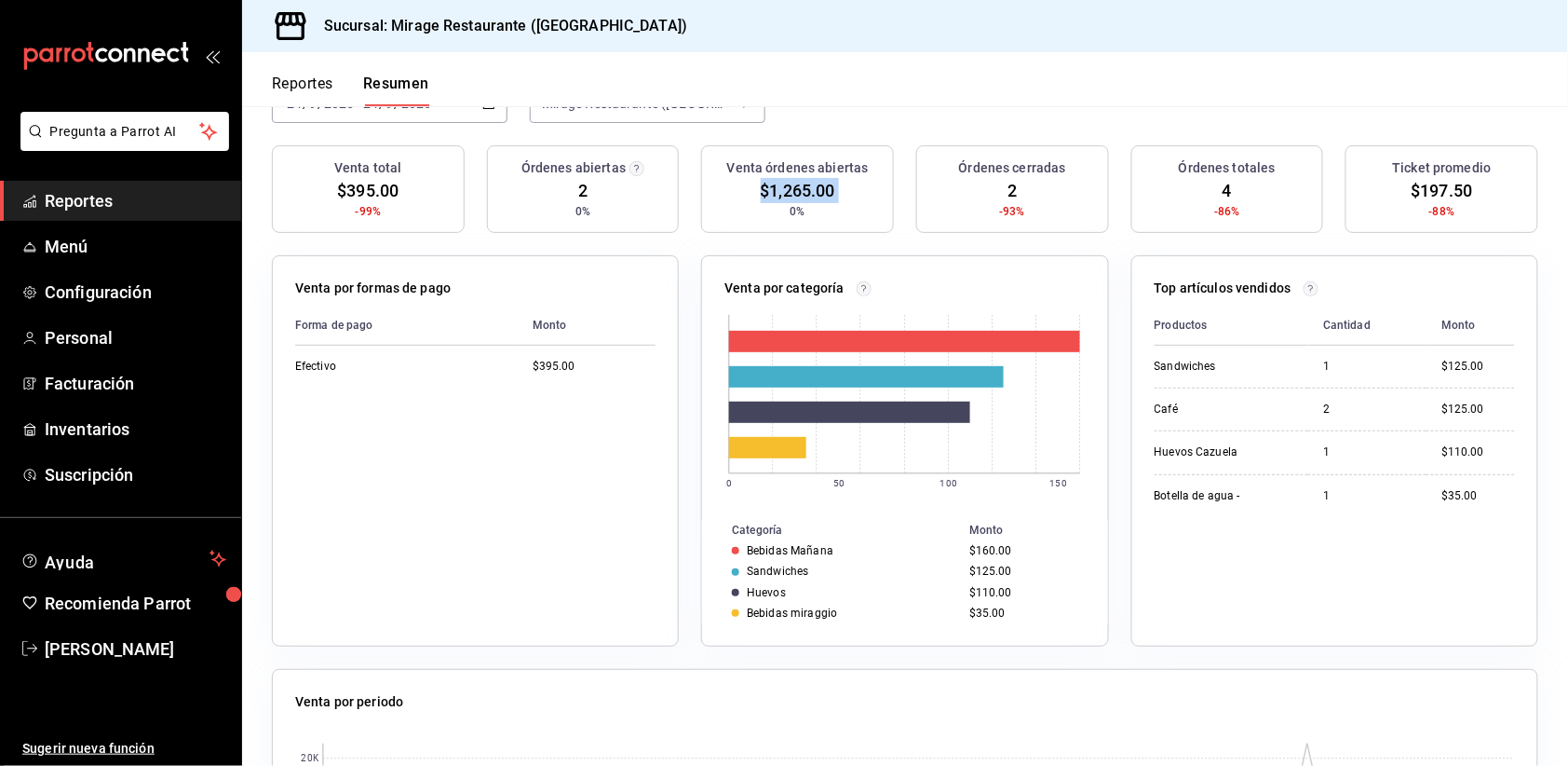
click at [811, 184] on span "$1,265.00" at bounding box center [798, 191] width 75 height 25
